Goal: Transaction & Acquisition: Purchase product/service

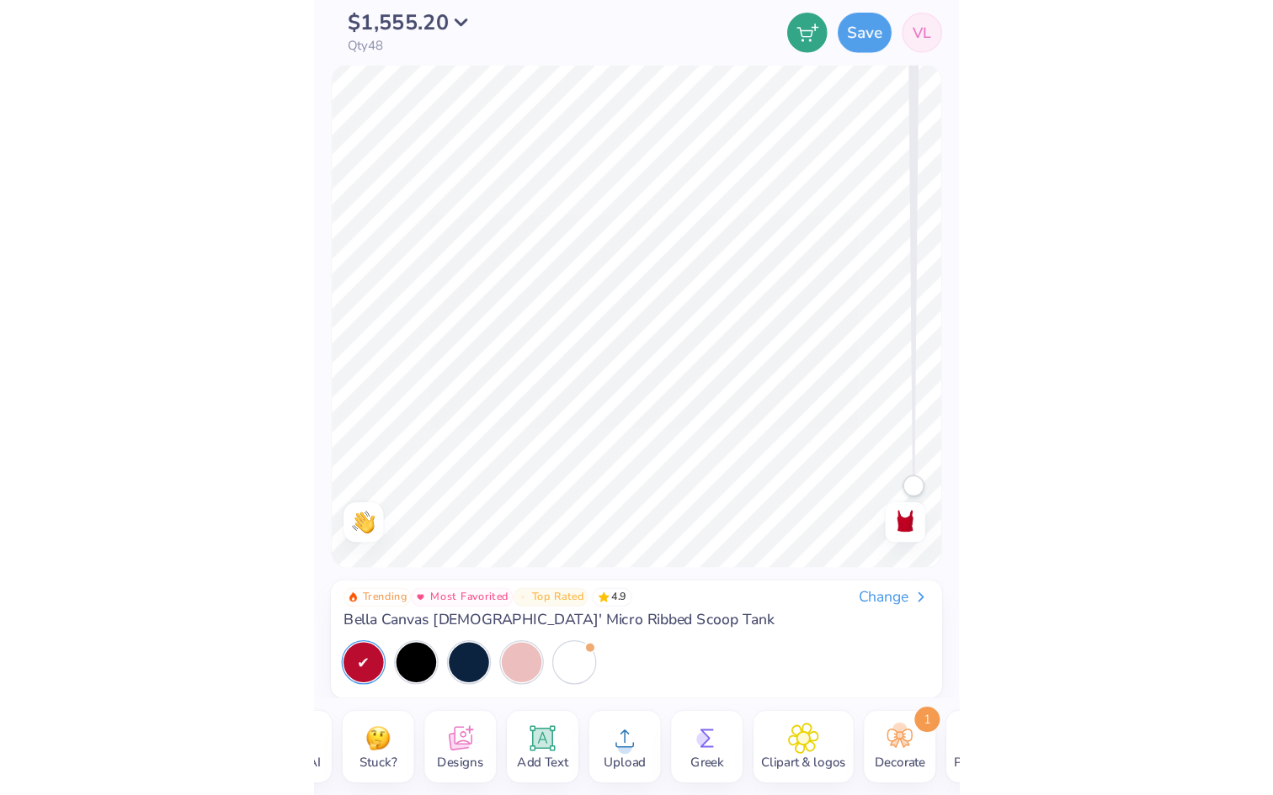
scroll to position [0, 118]
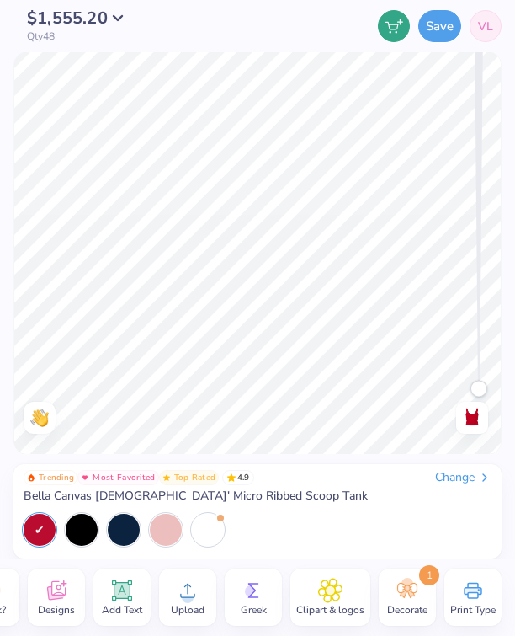
click at [408, 598] on icon at bounding box center [407, 589] width 25 height 25
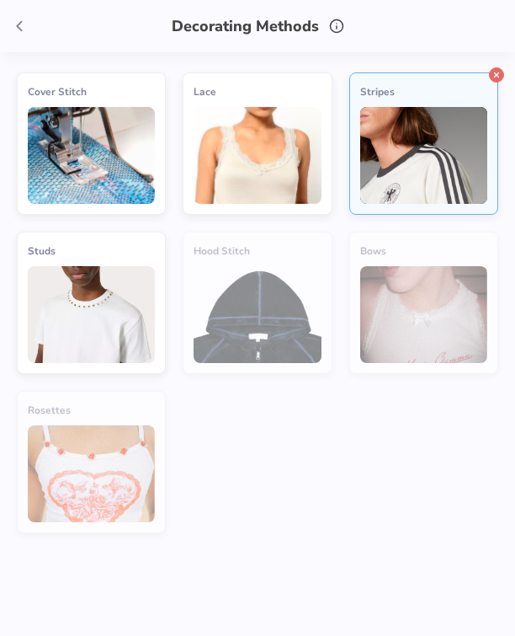
click at [497, 76] on icon at bounding box center [496, 74] width 15 height 15
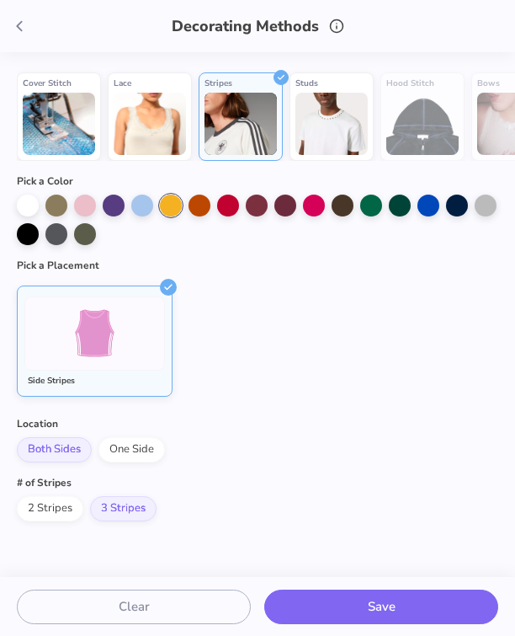
click at [167, 285] on icon at bounding box center [168, 287] width 17 height 17
click at [283, 73] on icon at bounding box center [281, 74] width 15 height 15
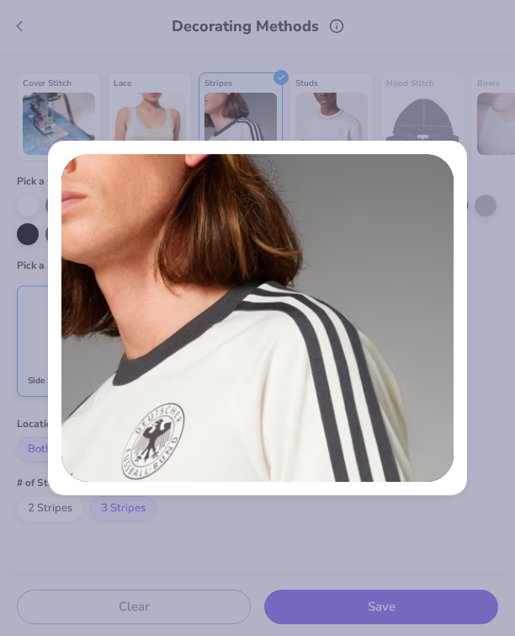
click at [380, 141] on div at bounding box center [257, 318] width 419 height 354
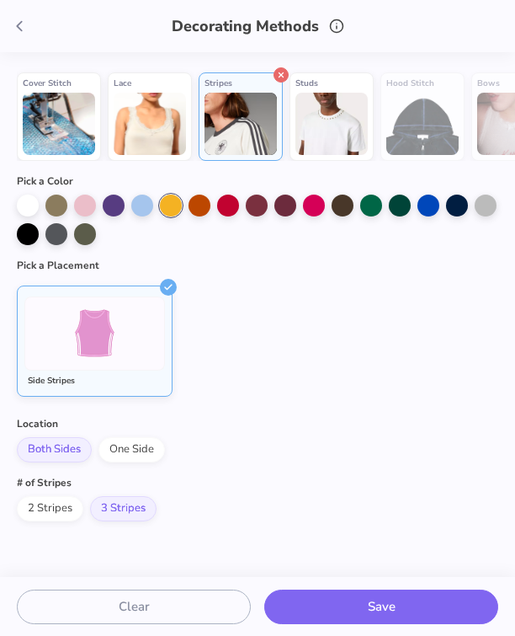
click at [283, 76] on icon at bounding box center [281, 74] width 15 height 15
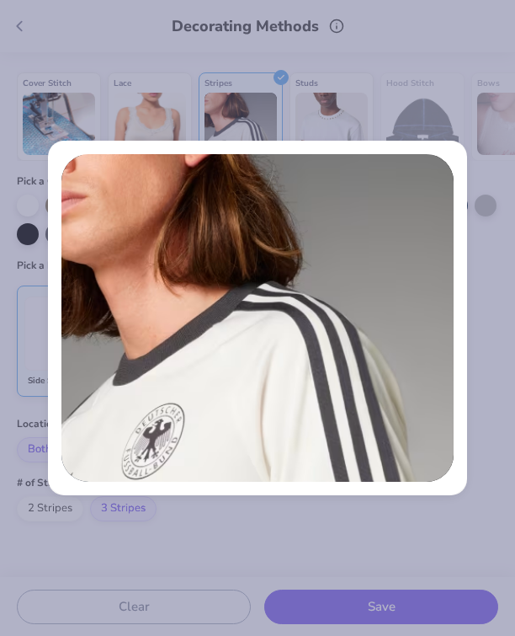
click at [282, 77] on div at bounding box center [257, 318] width 515 height 636
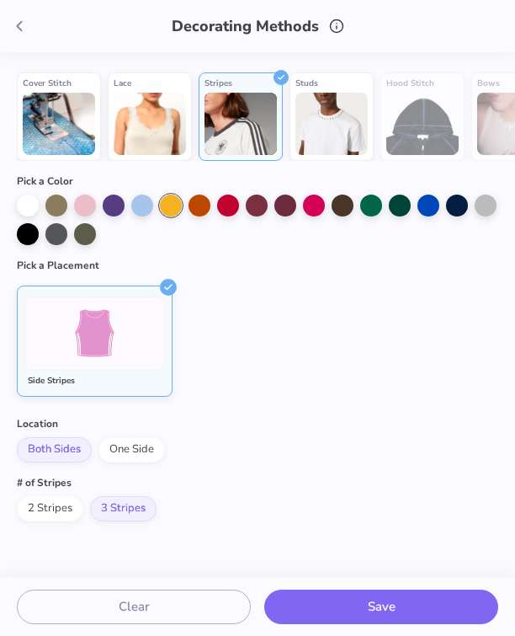
click at [19, 21] on icon at bounding box center [19, 26] width 19 height 19
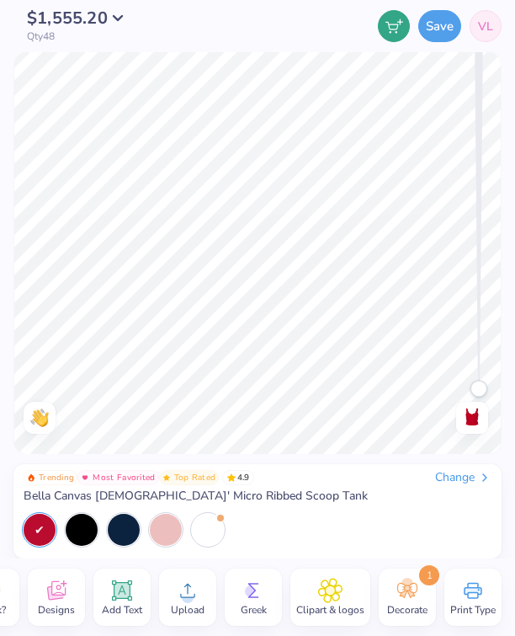
click at [395, 604] on span "Decorate" at bounding box center [407, 609] width 40 height 13
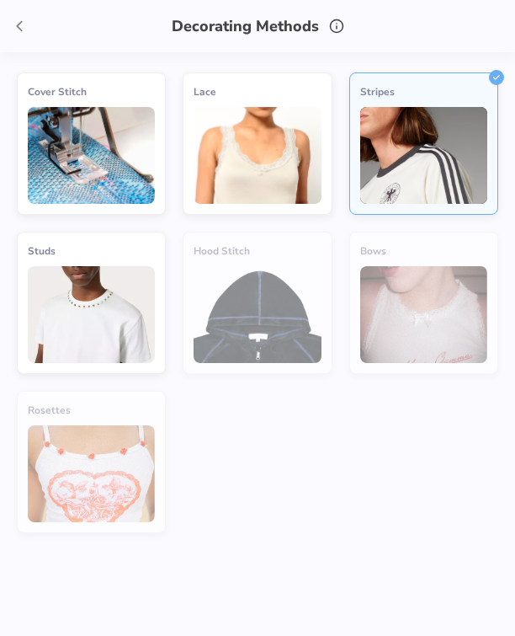
click at [450, 123] on img at bounding box center [423, 155] width 127 height 97
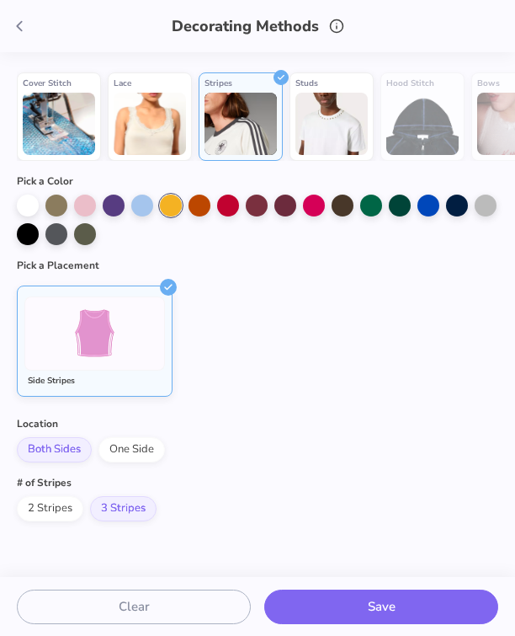
click at [247, 104] on img at bounding box center [241, 124] width 72 height 62
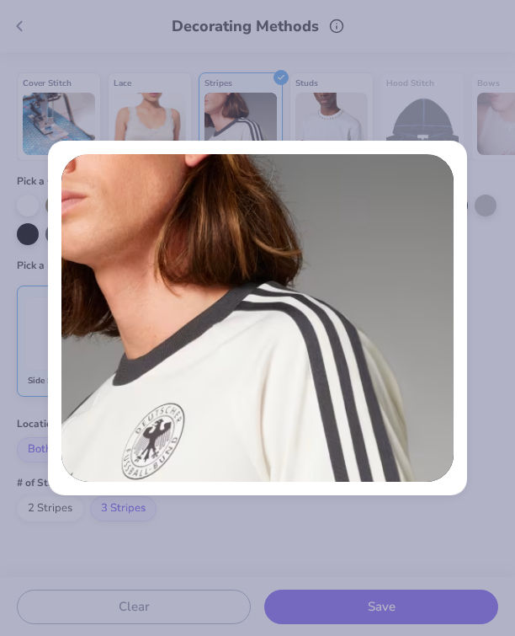
click at [248, 83] on div at bounding box center [257, 318] width 515 height 636
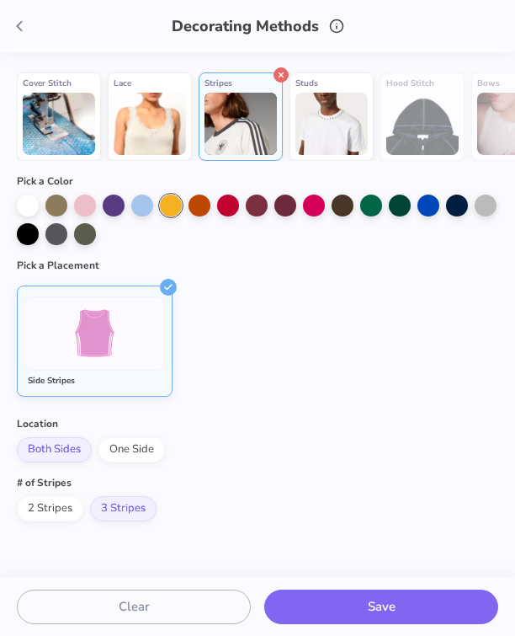
click at [287, 78] on icon at bounding box center [281, 74] width 15 height 15
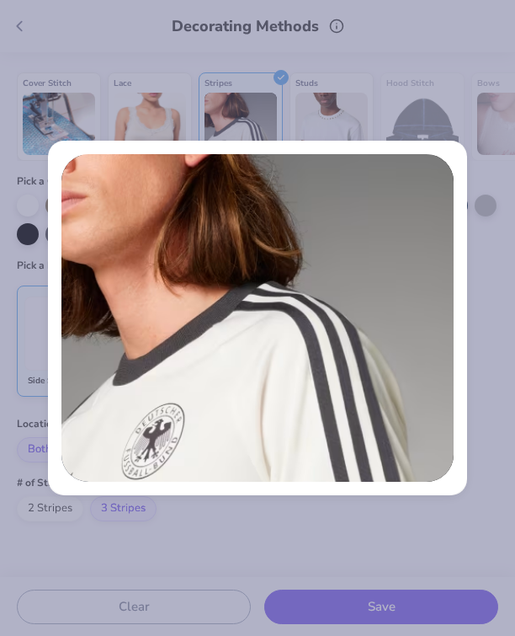
click at [285, 80] on div at bounding box center [257, 318] width 515 height 636
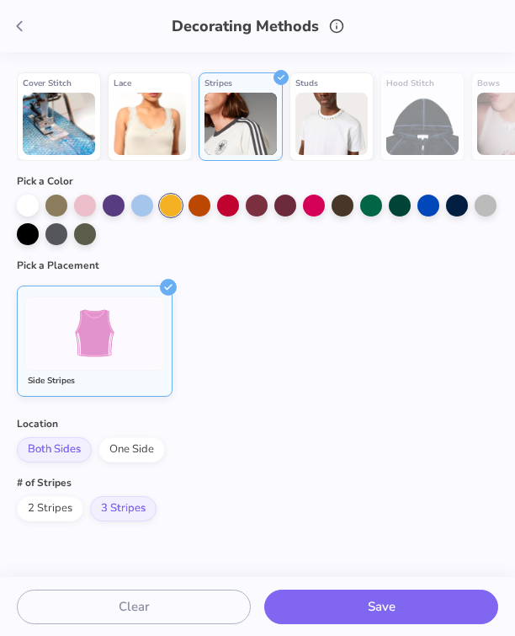
click at [285, 80] on icon at bounding box center [281, 74] width 15 height 15
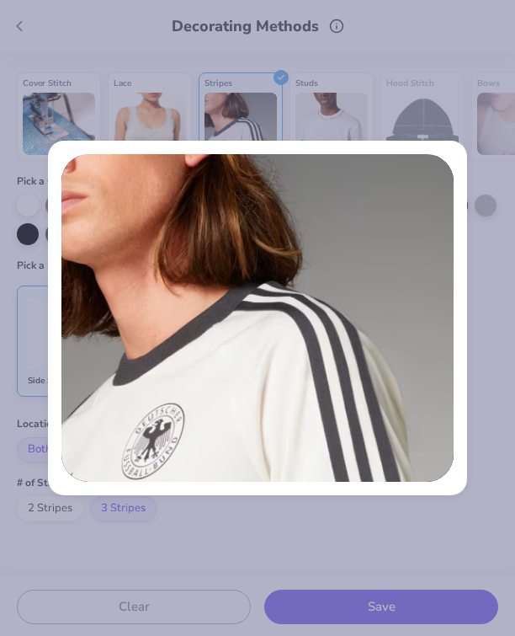
click at [285, 80] on div at bounding box center [257, 318] width 515 height 636
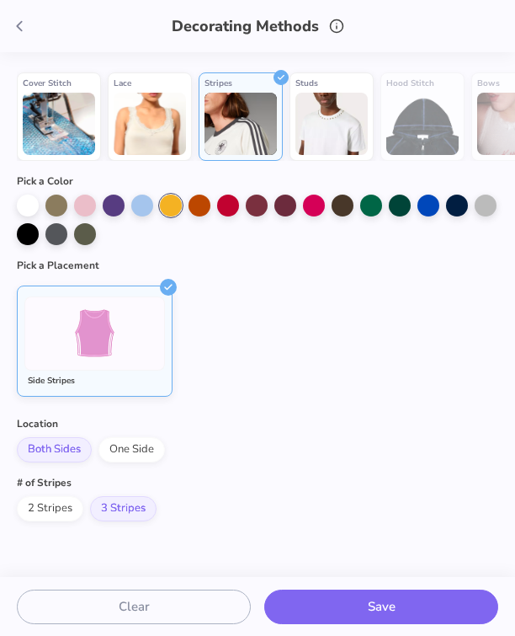
click at [285, 80] on icon at bounding box center [281, 74] width 15 height 15
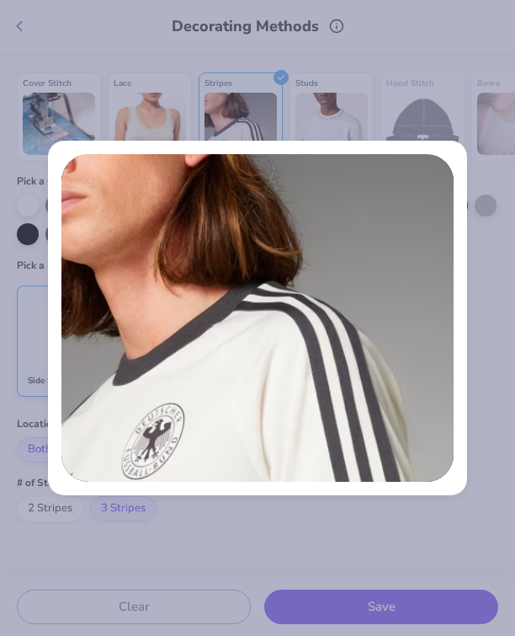
click at [284, 80] on div at bounding box center [257, 318] width 515 height 636
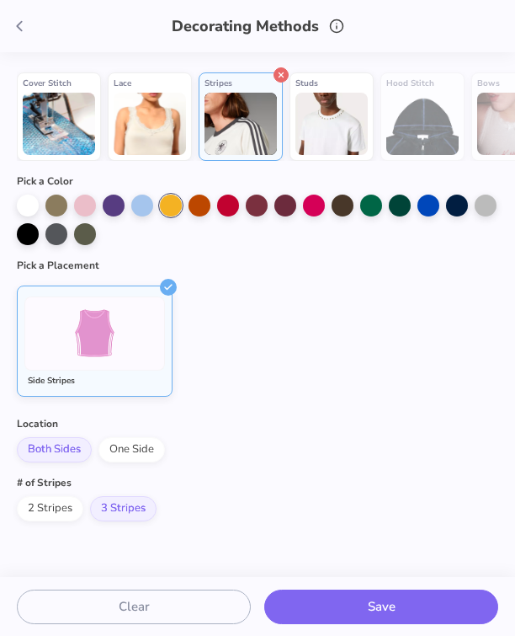
click at [283, 76] on icon at bounding box center [281, 74] width 15 height 15
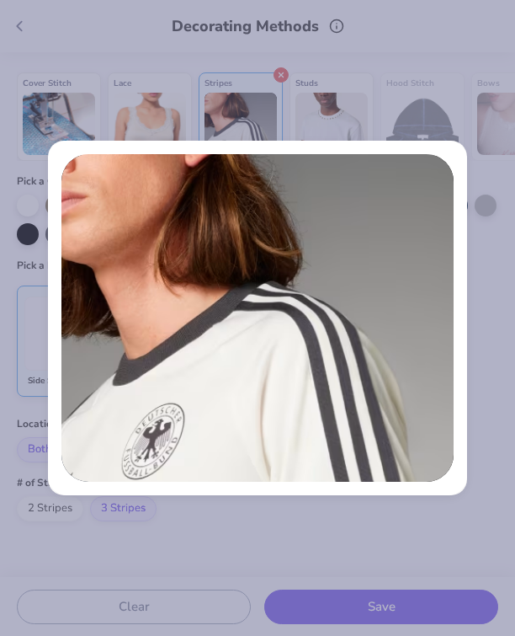
click at [283, 76] on div at bounding box center [257, 318] width 515 height 636
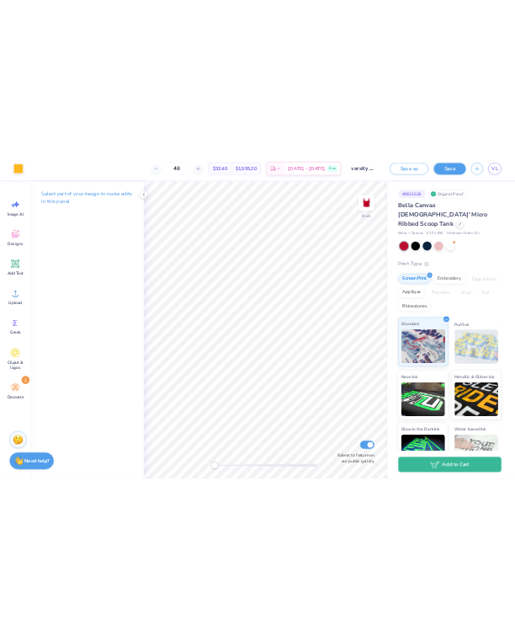
scroll to position [0, 0]
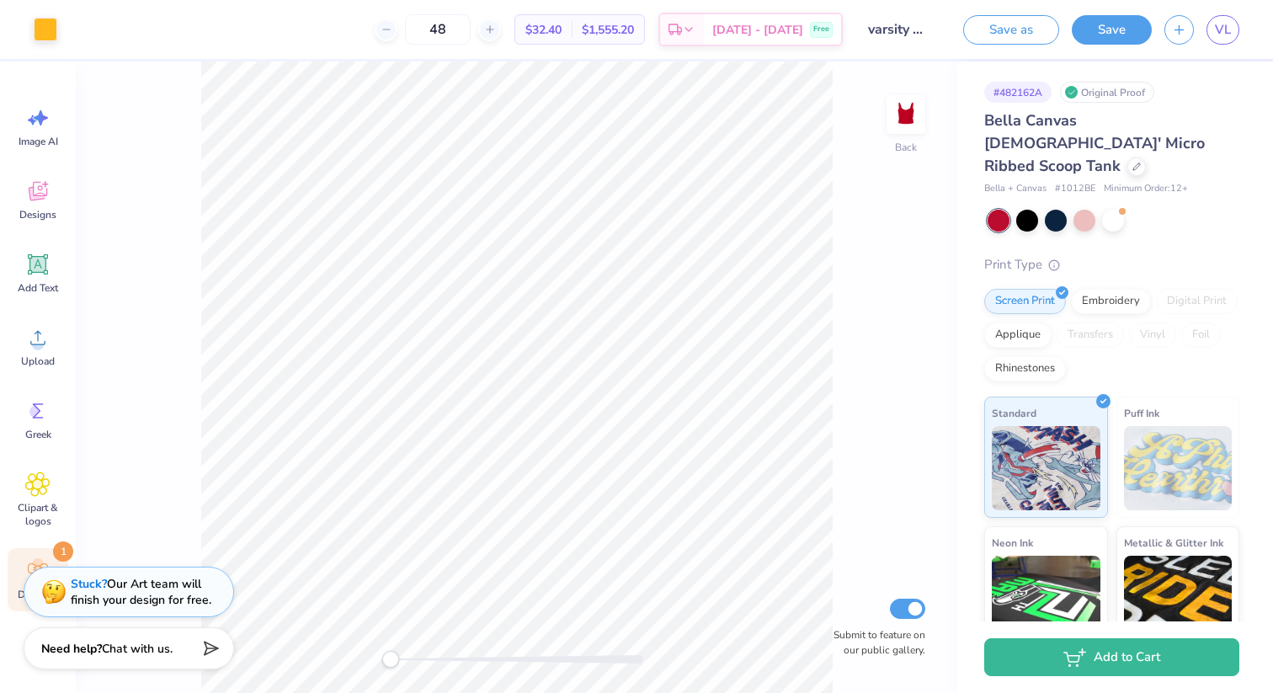
click at [28, 556] on div "Decorate 1" at bounding box center [38, 579] width 61 height 63
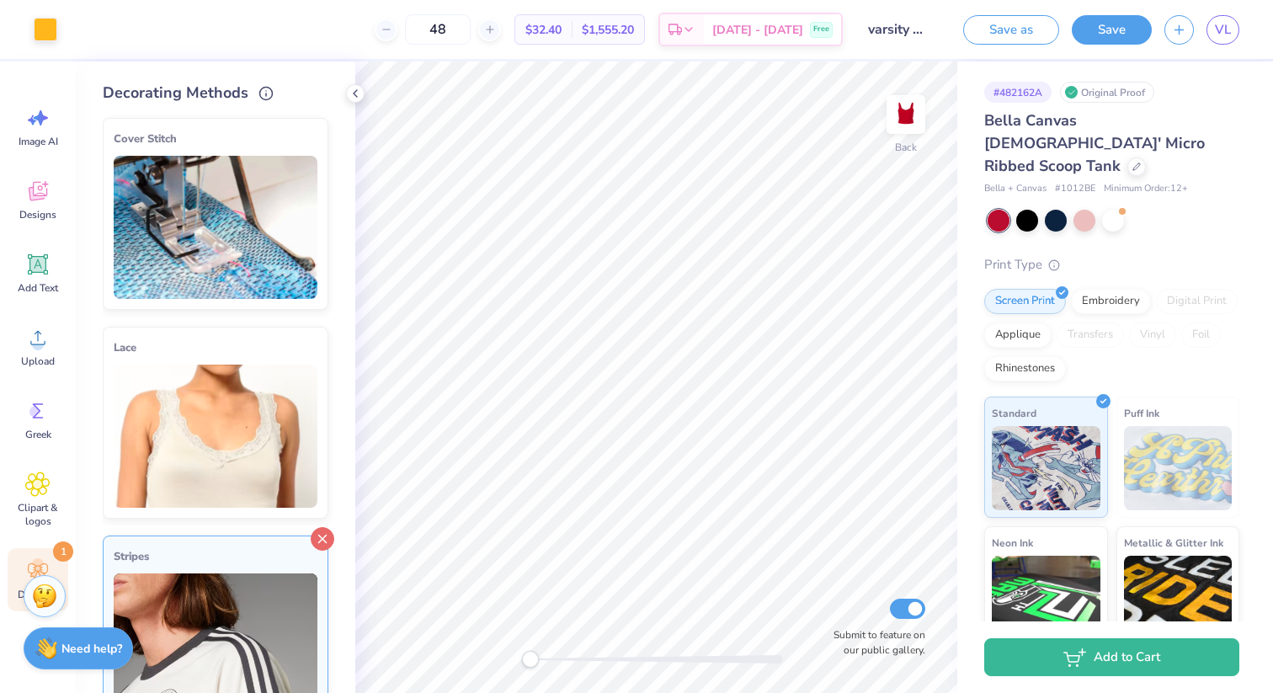
click at [321, 535] on line at bounding box center [323, 539] width 8 height 8
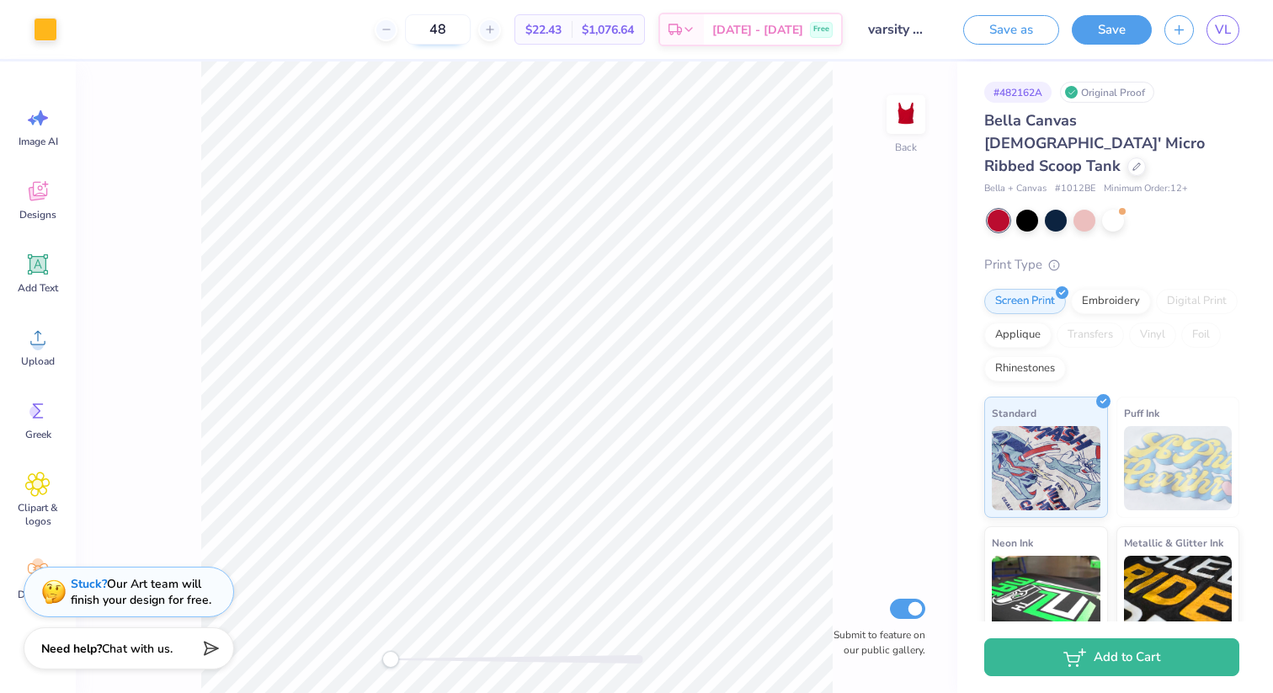
drag, startPoint x: 471, startPoint y: 28, endPoint x: 439, endPoint y: 29, distance: 32.0
click at [439, 28] on input "48" at bounding box center [438, 29] width 66 height 30
type input "36"
drag, startPoint x: 465, startPoint y: 29, endPoint x: 434, endPoint y: 29, distance: 31.1
click at [434, 29] on div "36" at bounding box center [447, 29] width 126 height 30
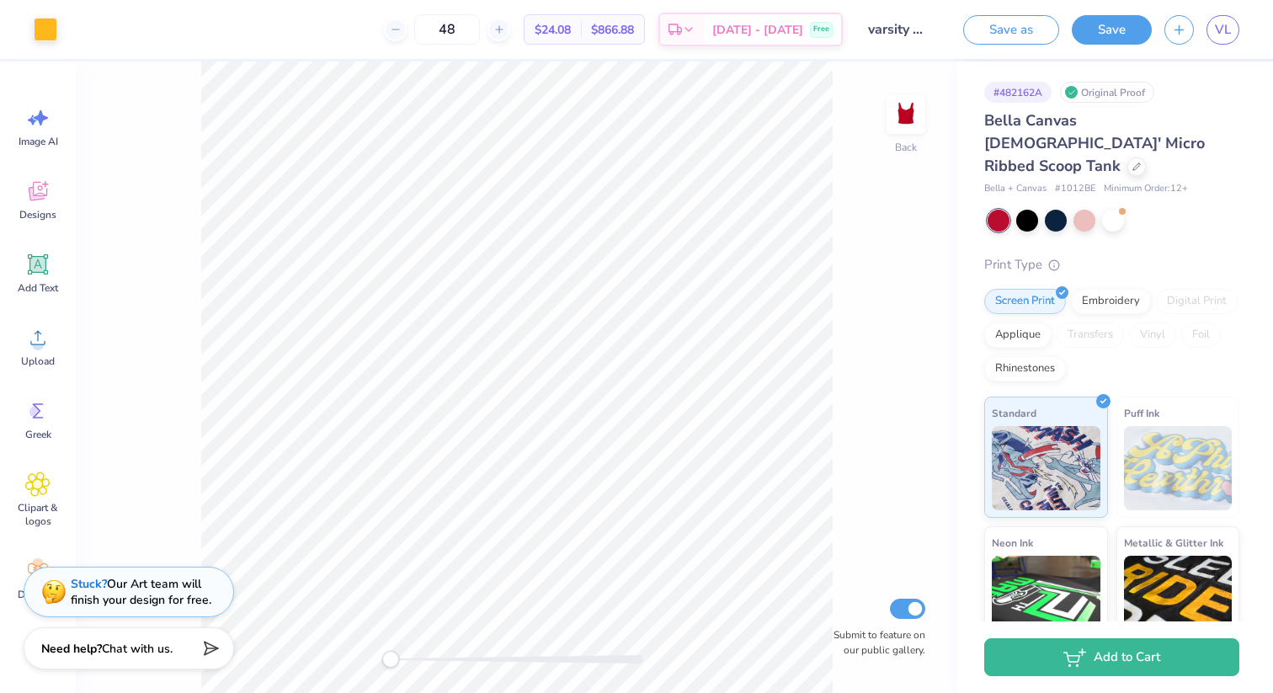
type input "48"
drag, startPoint x: 475, startPoint y: 32, endPoint x: 446, endPoint y: 32, distance: 28.6
click at [446, 32] on input "48" at bounding box center [438, 29] width 66 height 30
type input "24"
